Goal: Register for event/course

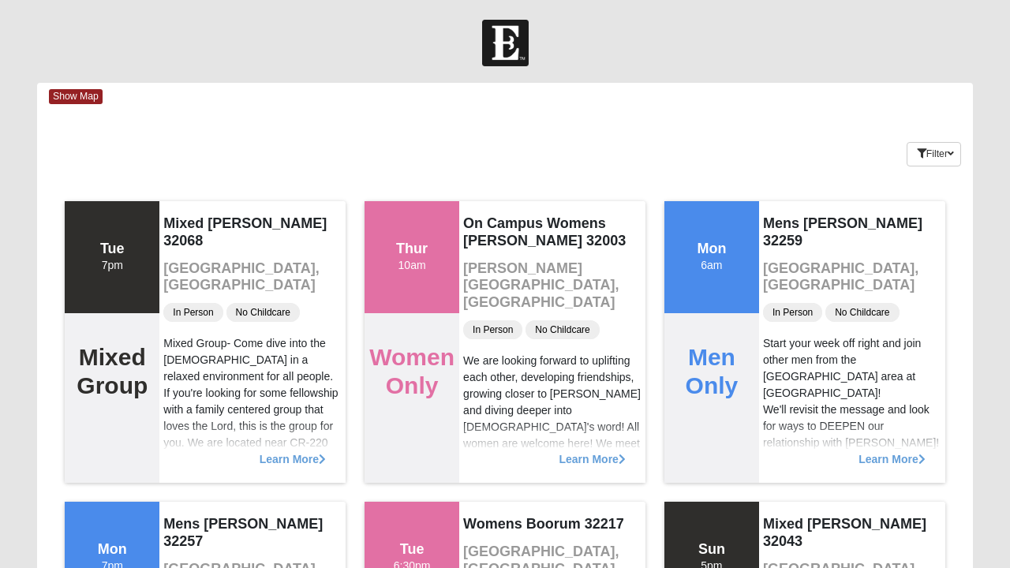
click at [69, 95] on span "Show Map" at bounding box center [76, 96] width 54 height 15
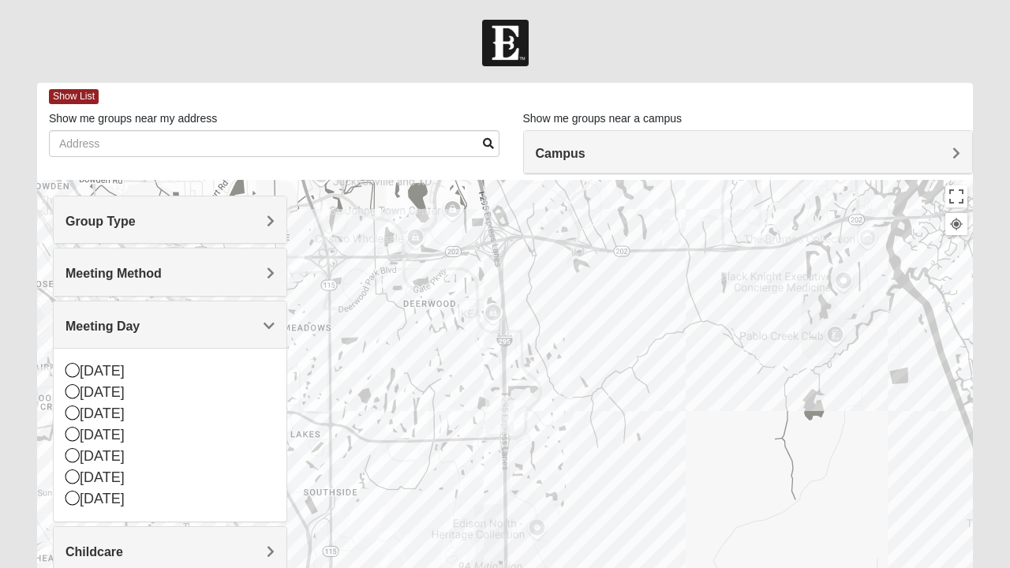
click at [562, 408] on img "Mixed Craig & Marsha Myers 32256" at bounding box center [564, 410] width 32 height 39
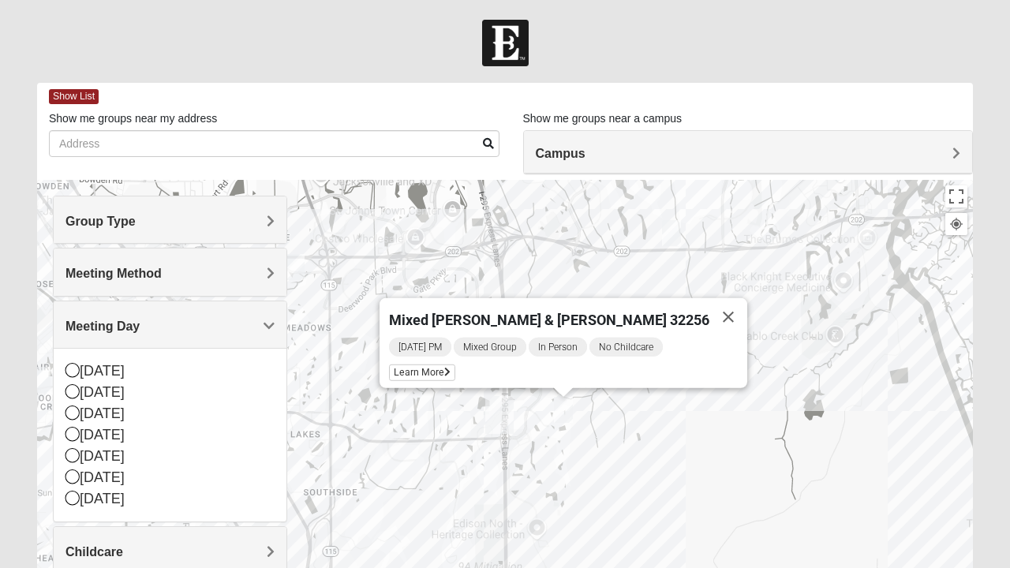
click at [448, 366] on span "Learn More" at bounding box center [422, 373] width 66 height 17
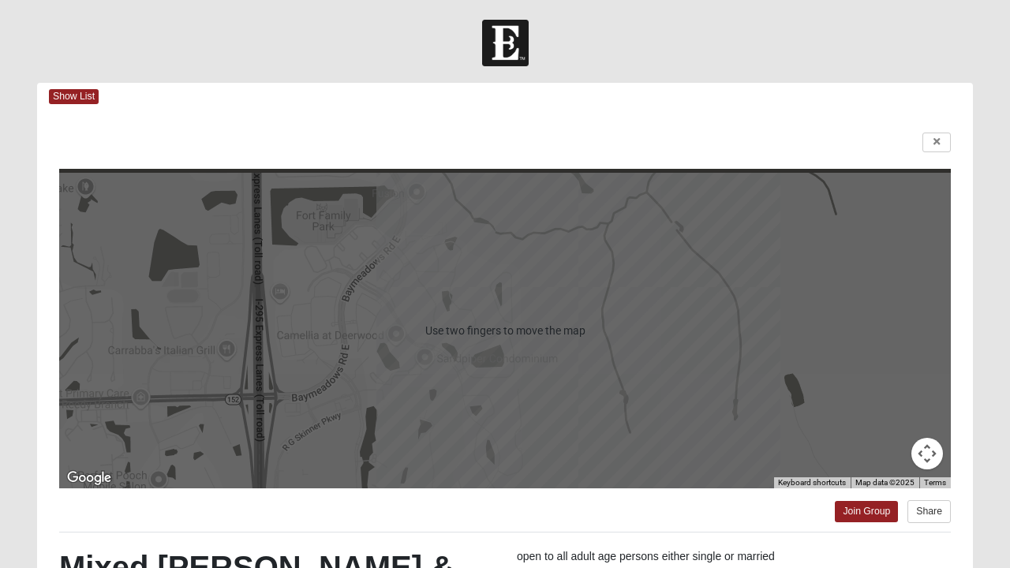
click at [81, 96] on span "Show List" at bounding box center [74, 96] width 50 height 15
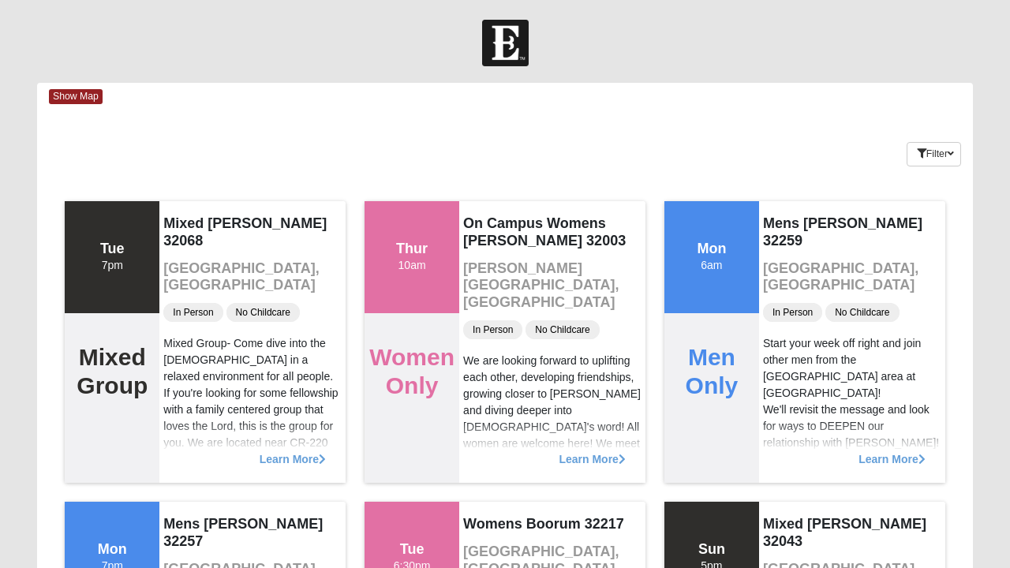
click at [73, 93] on span "Show Map" at bounding box center [76, 96] width 54 height 15
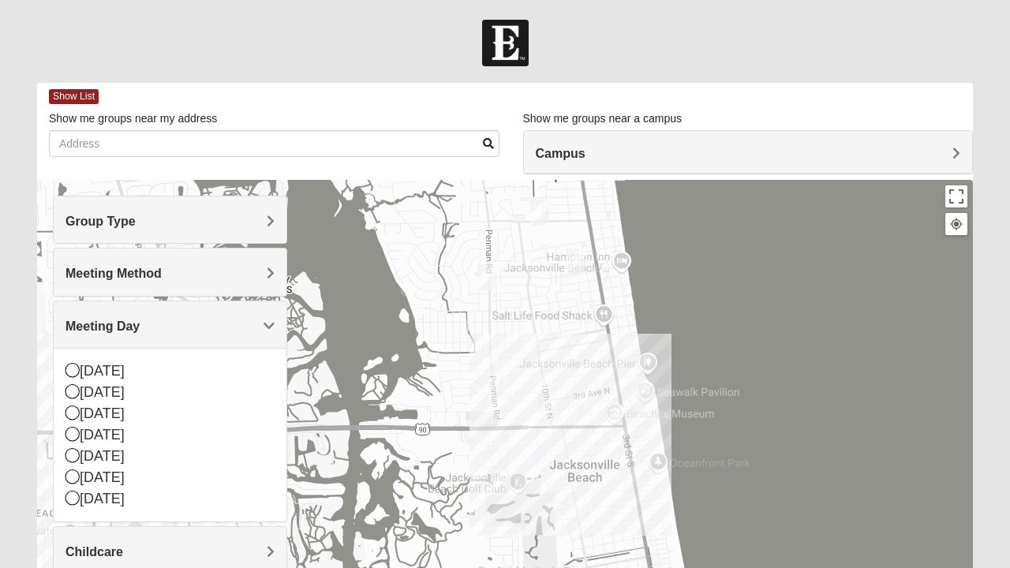
click at [630, 406] on div "Mixed [PERSON_NAME] & [PERSON_NAME] 32256 [DATE] PM Mixed Group In Person No Ch…" at bounding box center [505, 495] width 936 height 631
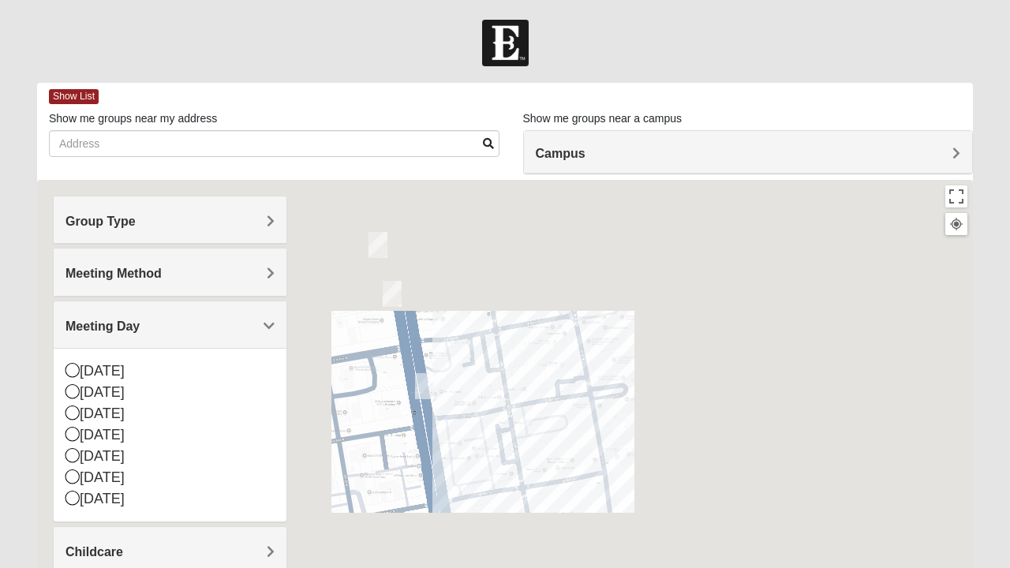
click at [380, 239] on img "Mixed Holowicki 32233" at bounding box center [378, 245] width 32 height 39
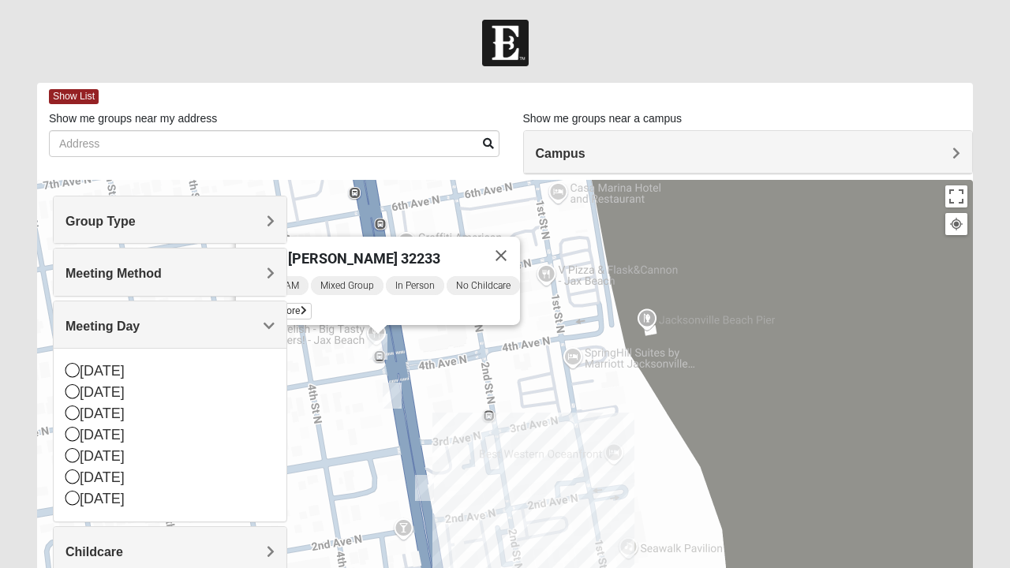
click at [298, 303] on span "Learn More" at bounding box center [278, 311] width 66 height 17
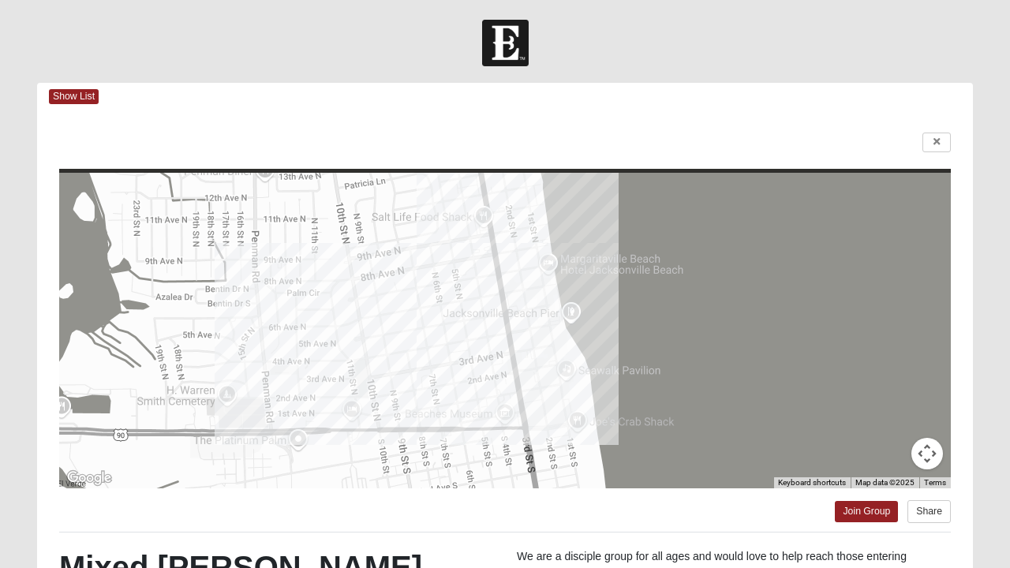
click at [71, 93] on span "Show List" at bounding box center [74, 96] width 50 height 15
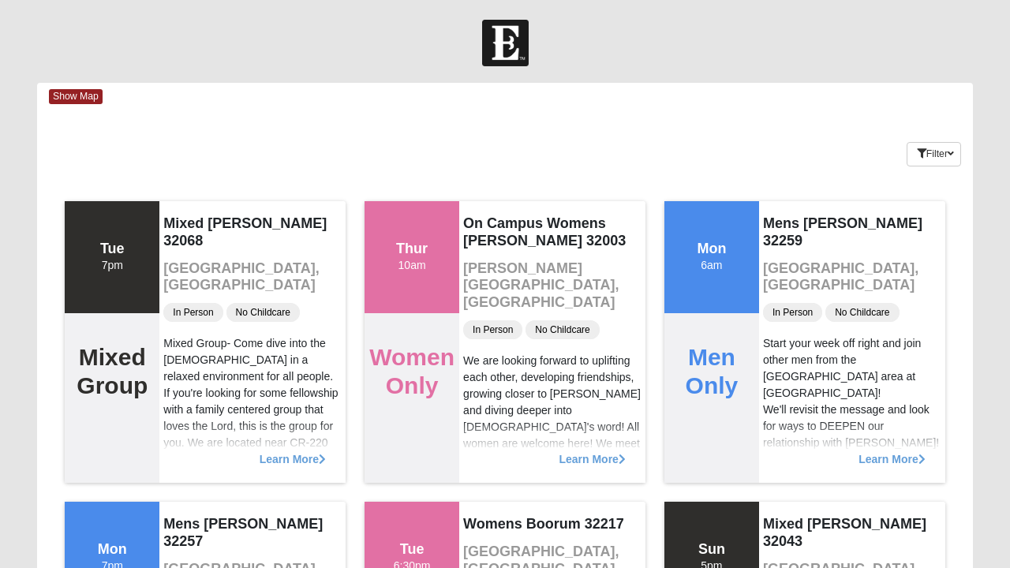
click at [84, 99] on span "Show Map" at bounding box center [76, 96] width 54 height 15
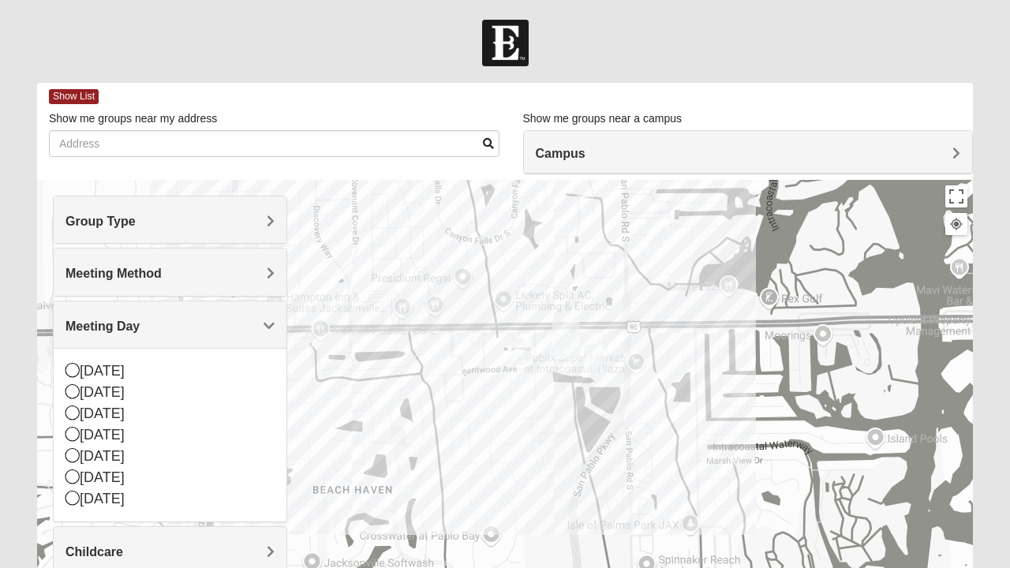
click at [617, 338] on img "On Campus Mixed Blasher 32224" at bounding box center [618, 342] width 32 height 39
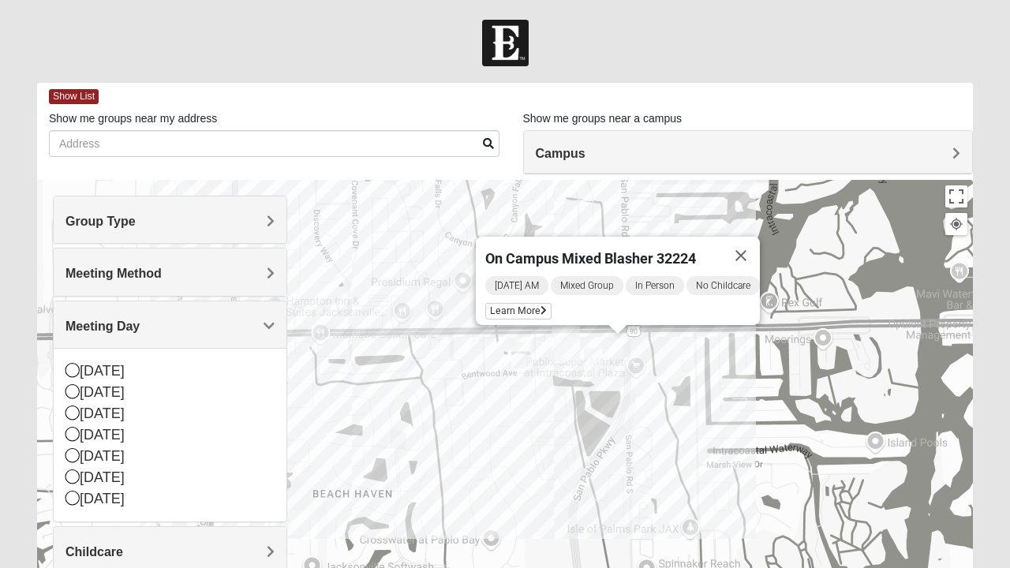
click at [515, 352] on img "Mixed Ollier 32250" at bounding box center [521, 355] width 32 height 39
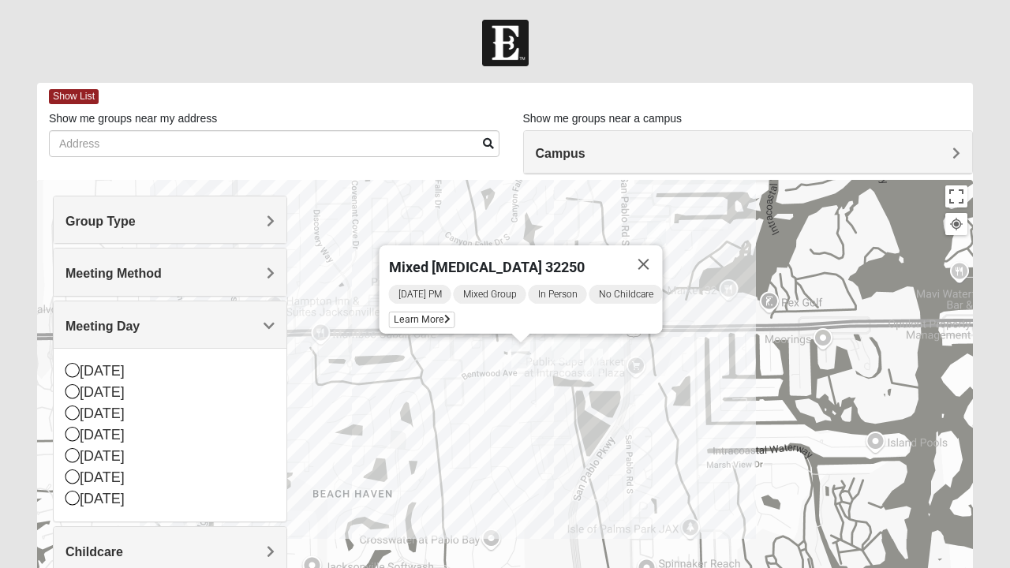
click at [650, 255] on button "Close" at bounding box center [644, 264] width 38 height 38
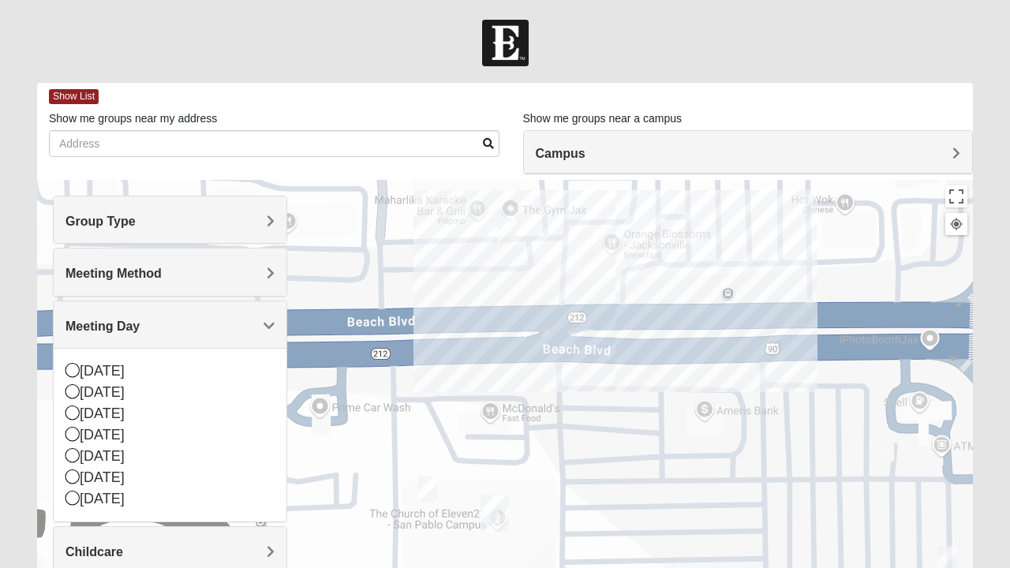
click at [510, 274] on div at bounding box center [505, 495] width 936 height 631
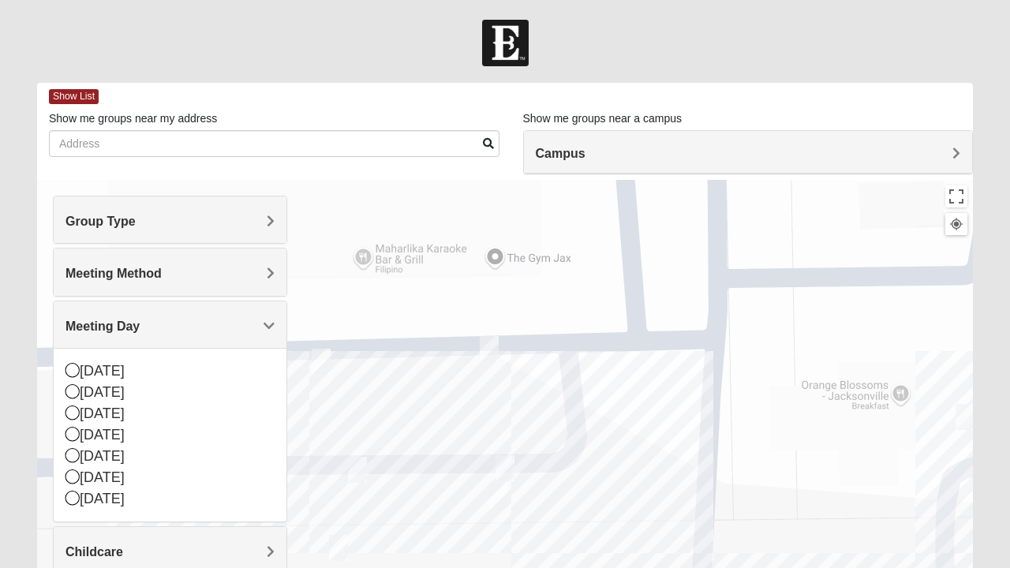
click at [500, 489] on img "On Campus Mixed Vito 32233" at bounding box center [499, 497] width 32 height 39
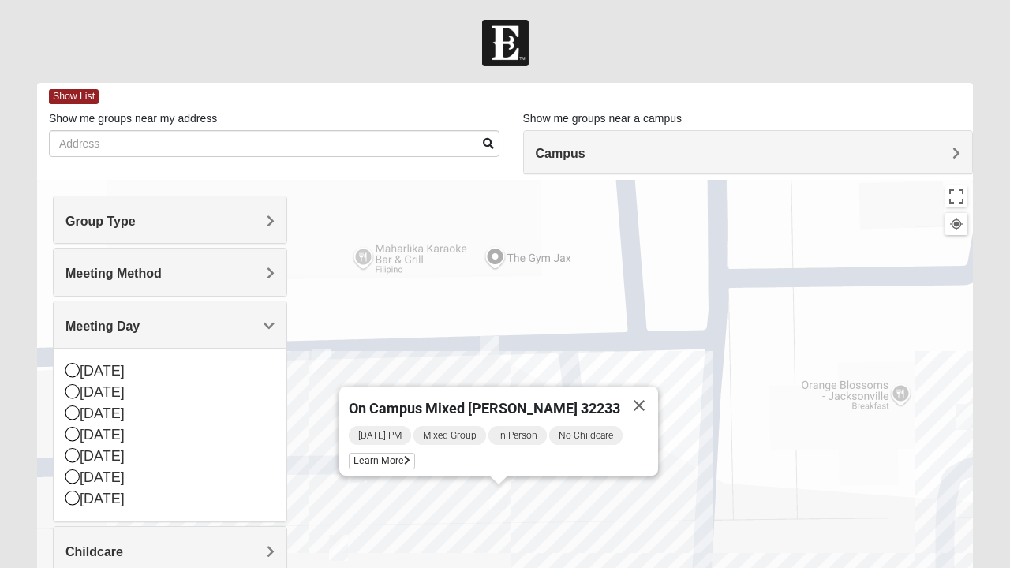
click at [392, 456] on span "Learn More" at bounding box center [382, 461] width 66 height 17
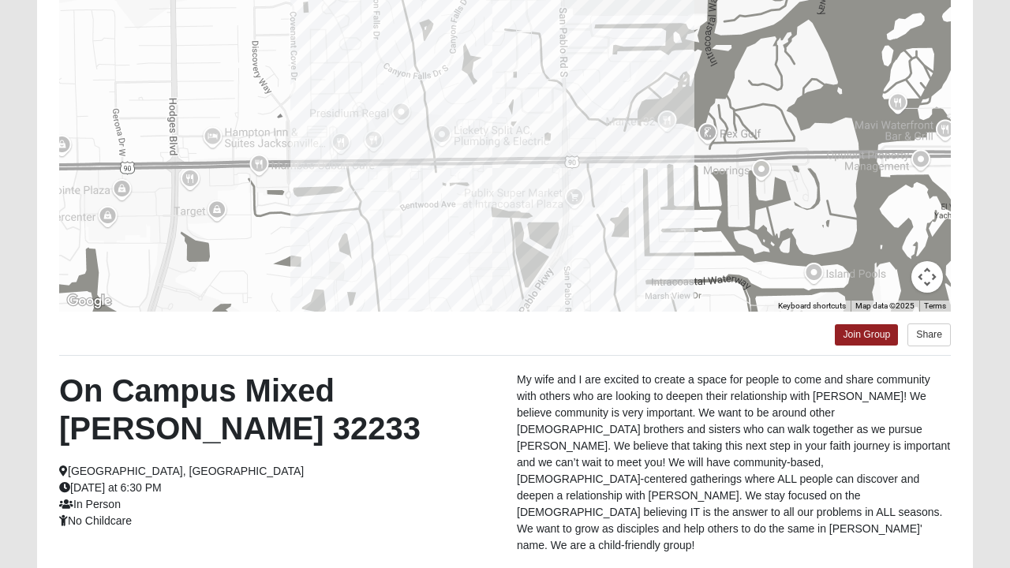
scroll to position [177, 0]
click at [863, 331] on link "Join Group" at bounding box center [866, 334] width 63 height 21
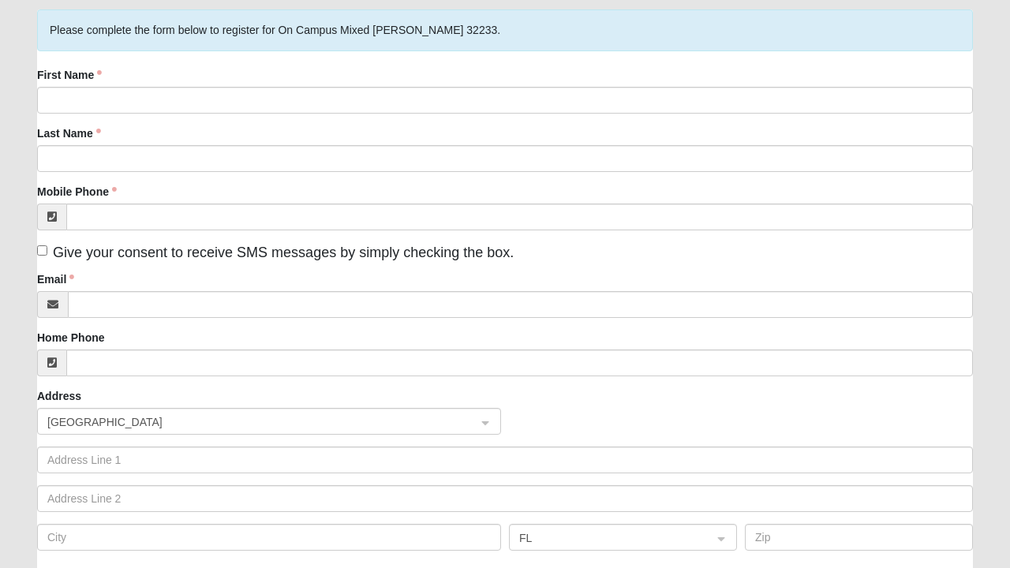
scroll to position [133, 0]
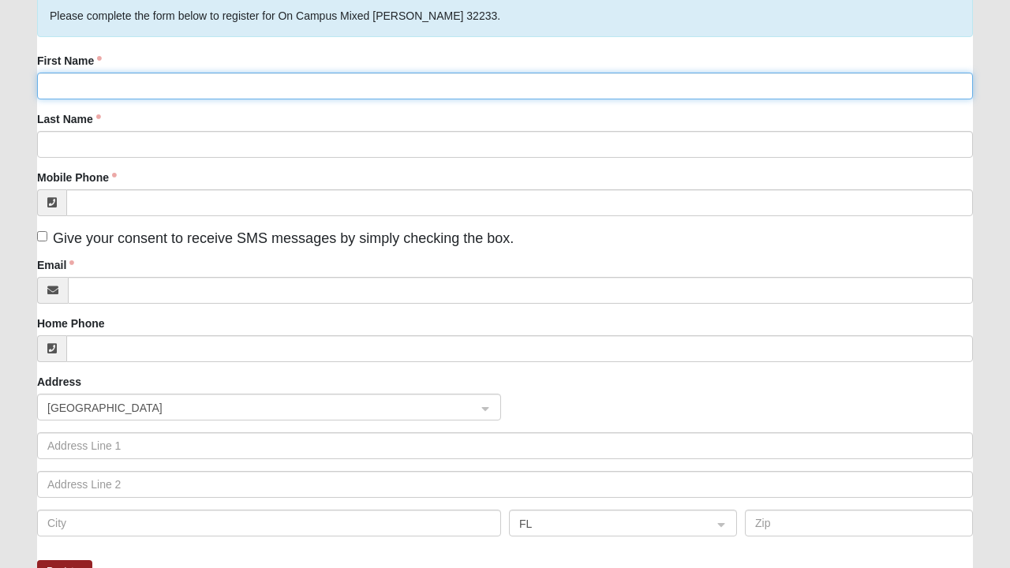
click at [71, 87] on input "First Name" at bounding box center [505, 86] width 936 height 27
type input "[PERSON_NAME]"
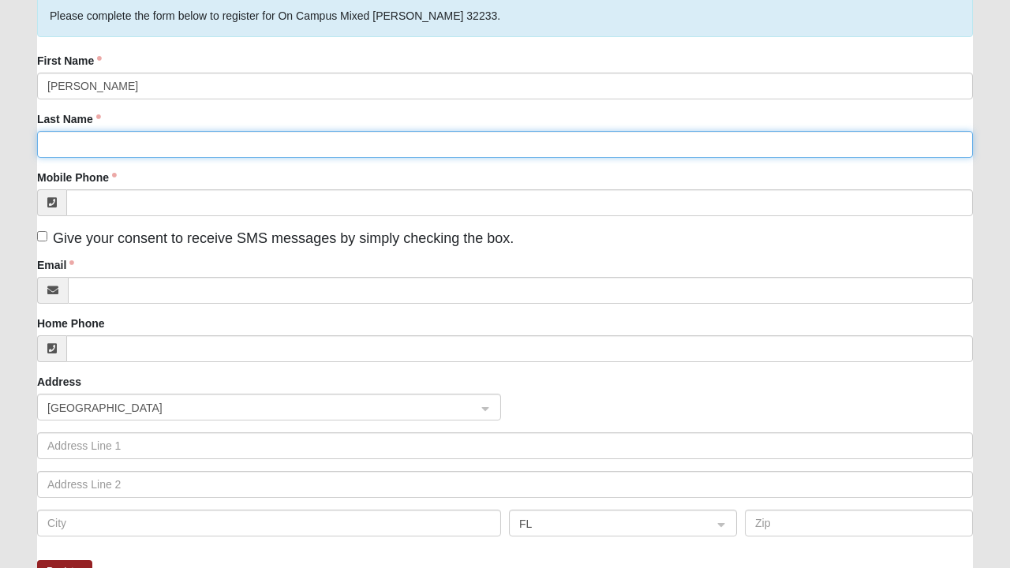
click at [210, 149] on input "Last Name" at bounding box center [505, 144] width 936 height 27
type input "Pellino"
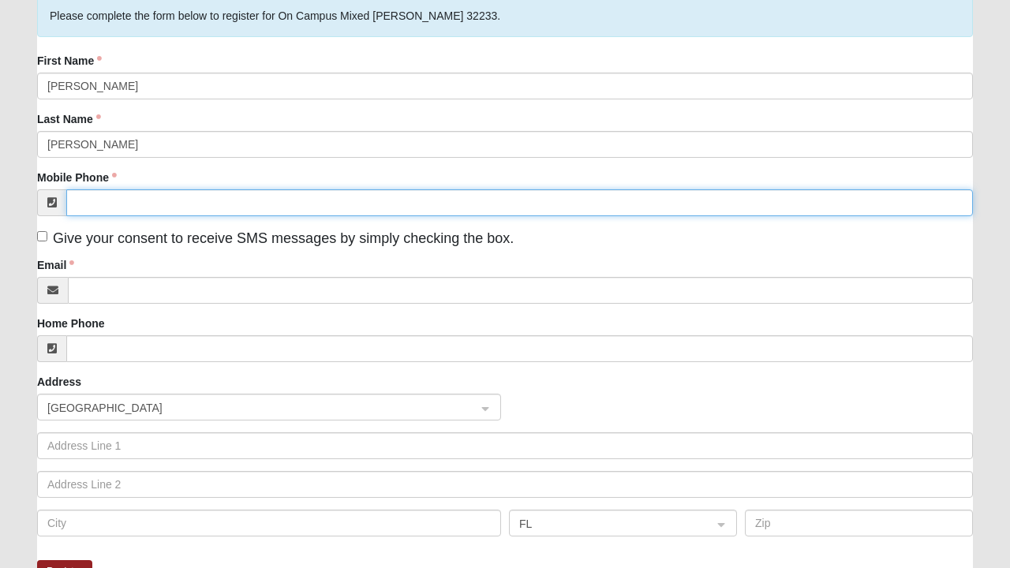
click at [173, 205] on input "Mobile Phone" at bounding box center [519, 202] width 907 height 27
type input "(904) 710-8679"
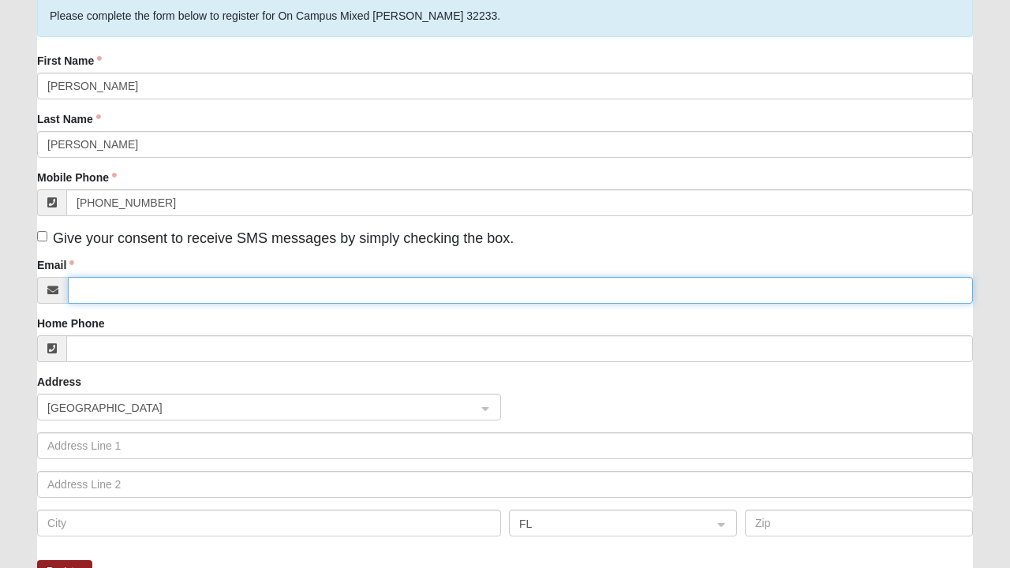
click at [183, 294] on input "Email" at bounding box center [520, 290] width 905 height 27
type input "Marthacpellino@comcast.net"
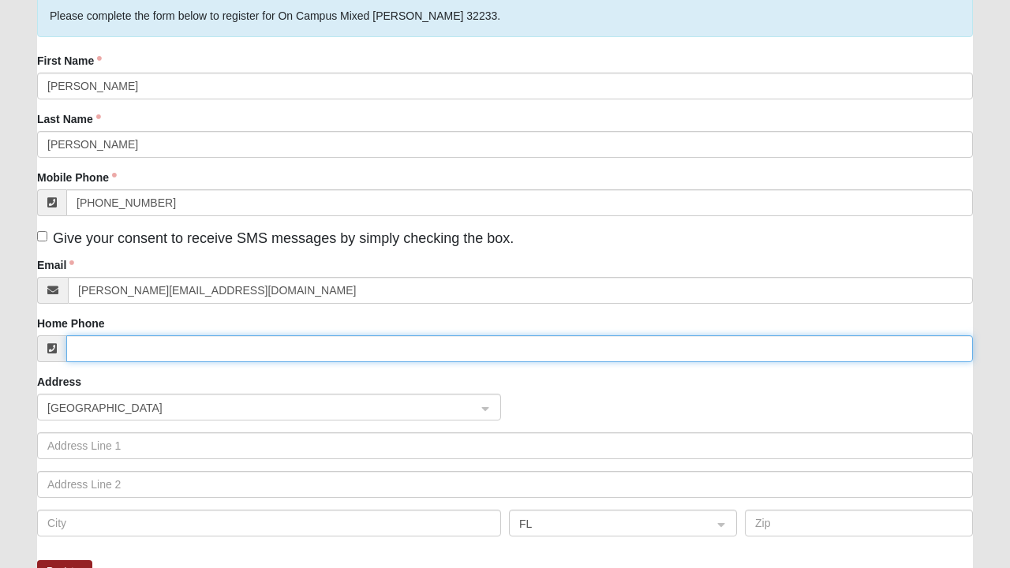
click at [183, 352] on input "Home Phone" at bounding box center [519, 348] width 907 height 27
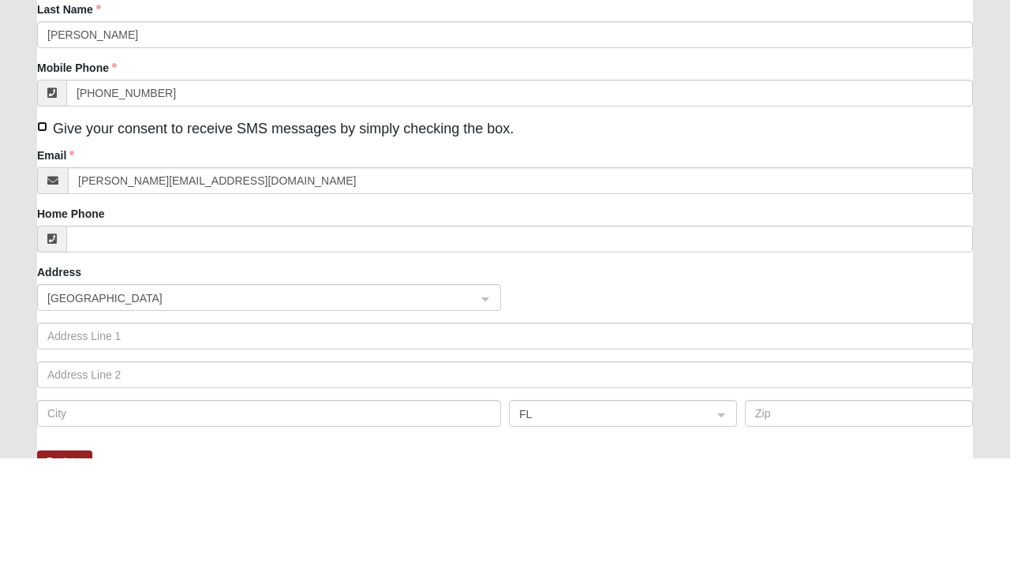
click at [45, 236] on input "Give your consent to receive SMS messages by simply checking the box." at bounding box center [42, 236] width 10 height 10
checkbox input "true"
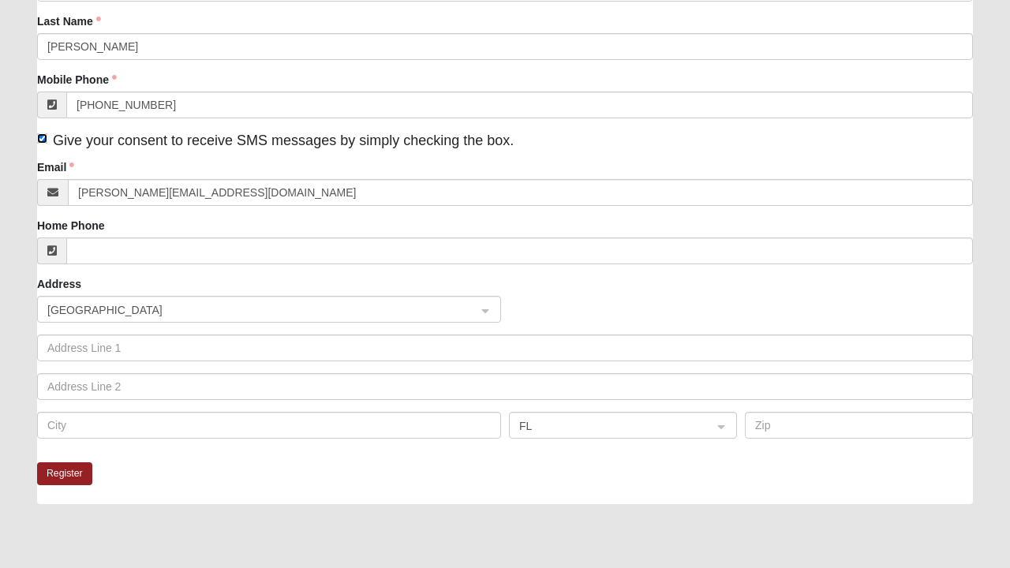
scroll to position [234, 0]
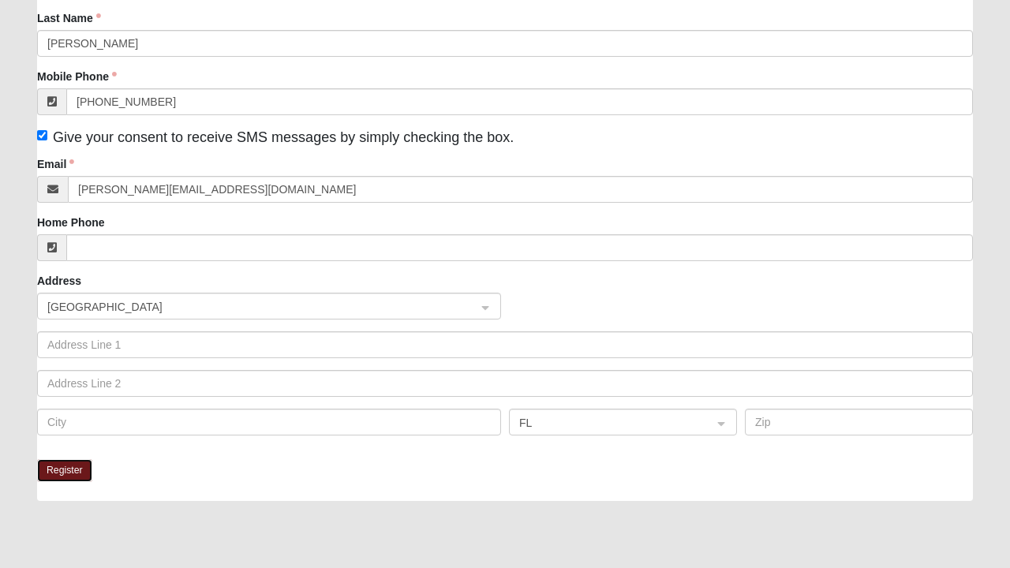
click at [66, 473] on button "Register" at bounding box center [64, 470] width 55 height 23
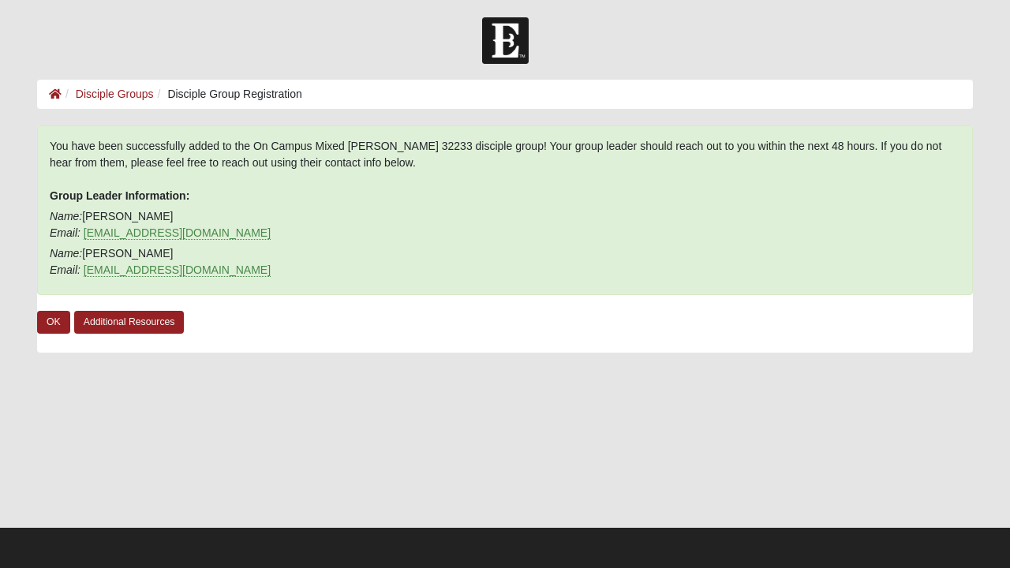
scroll to position [2, 0]
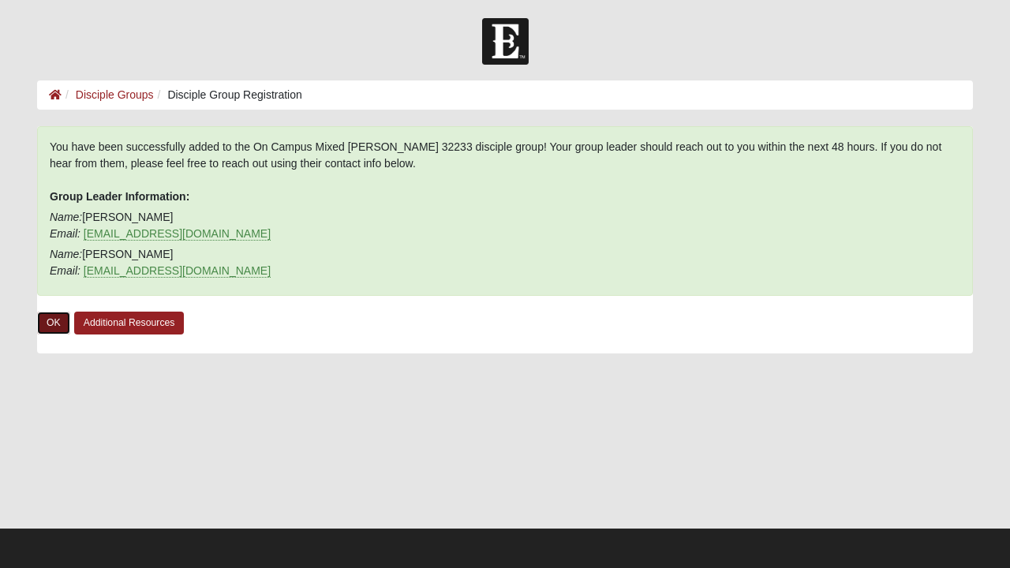
click at [66, 330] on link "OK" at bounding box center [53, 323] width 33 height 23
